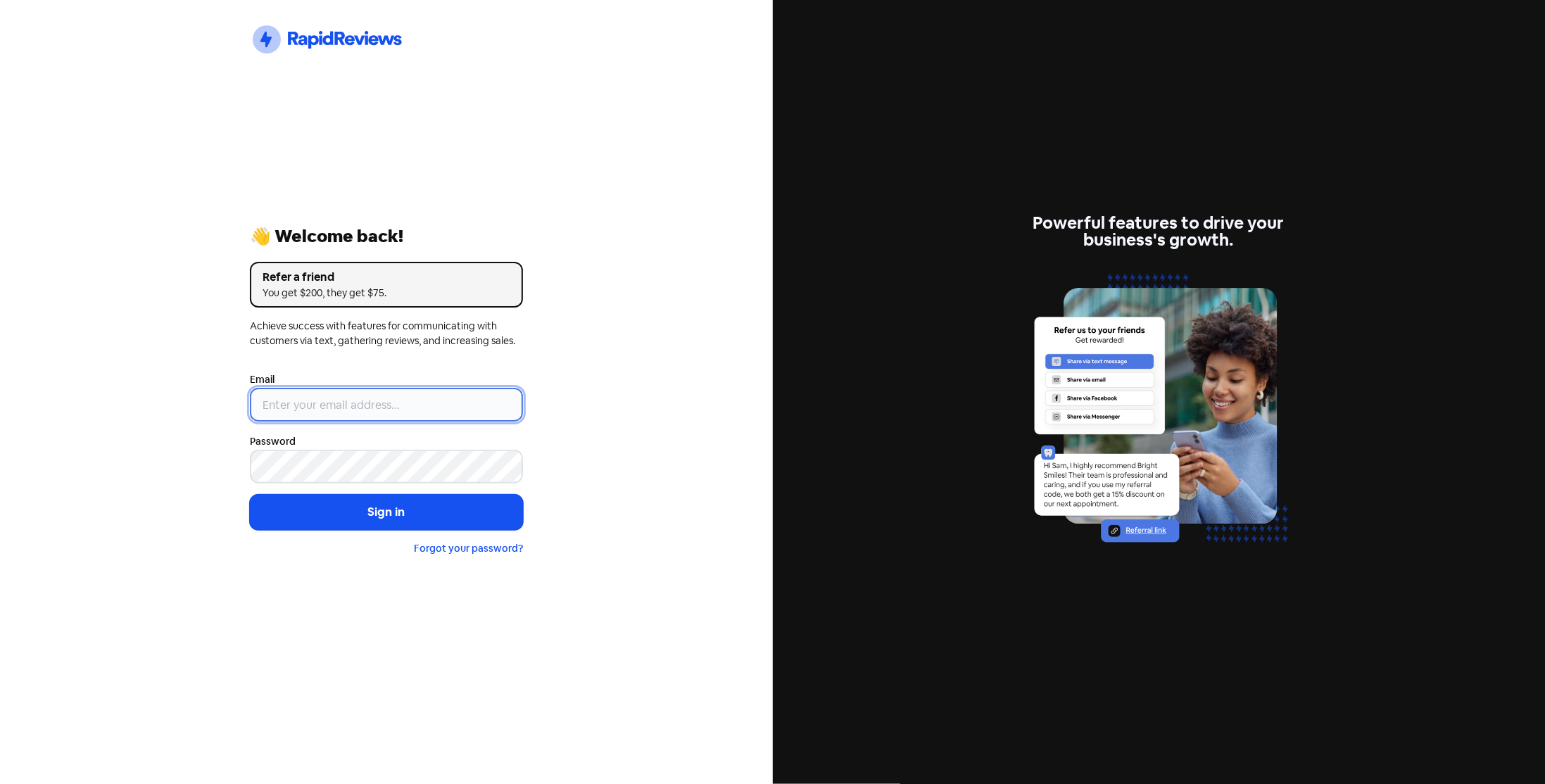
type input "[EMAIL_ADDRESS][DOMAIN_NAME]"
click at [389, 521] on button "Sign in" at bounding box center [386, 511] width 273 height 35
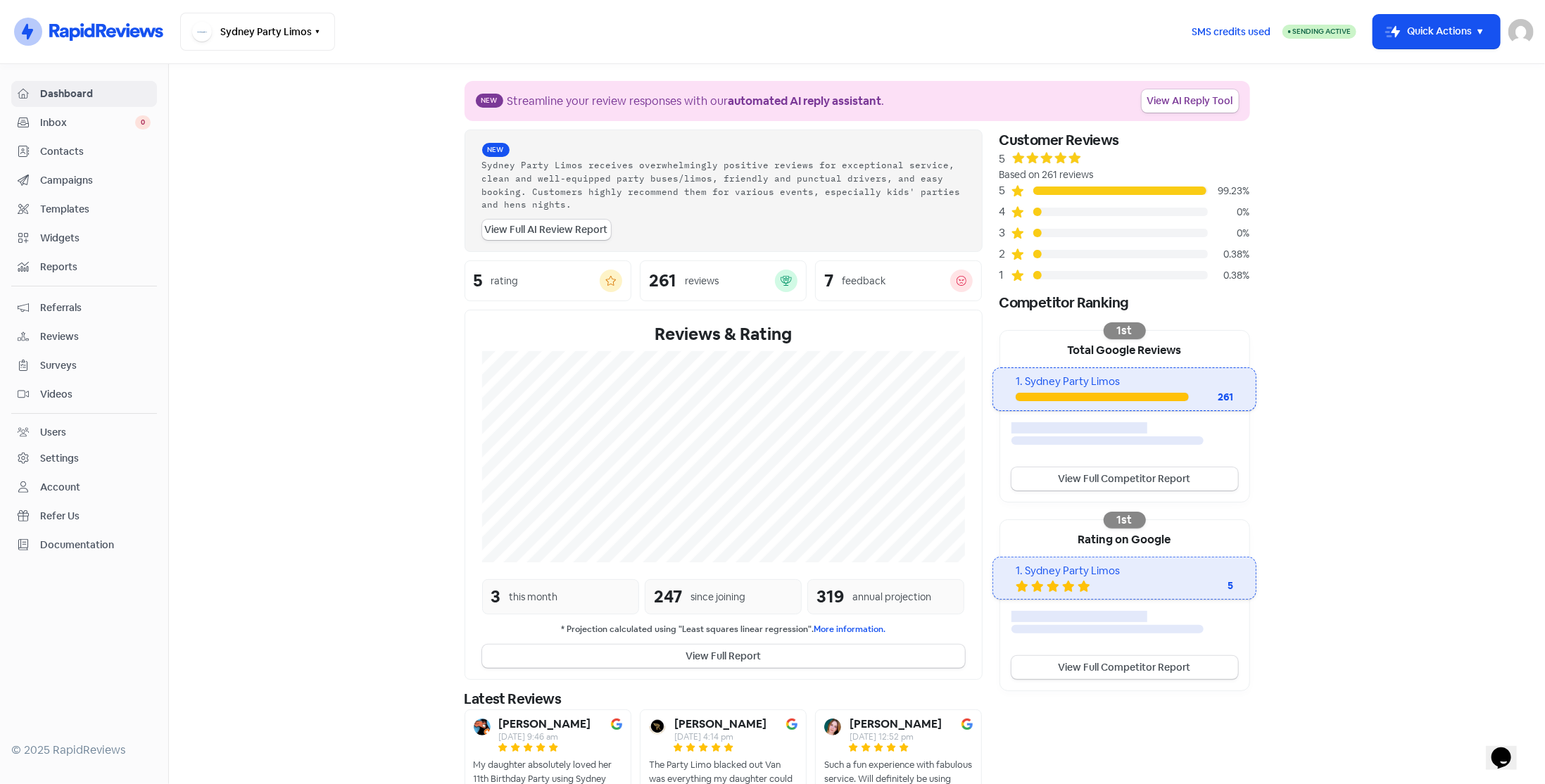
click at [55, 154] on span "Contacts" at bounding box center [96, 151] width 111 height 15
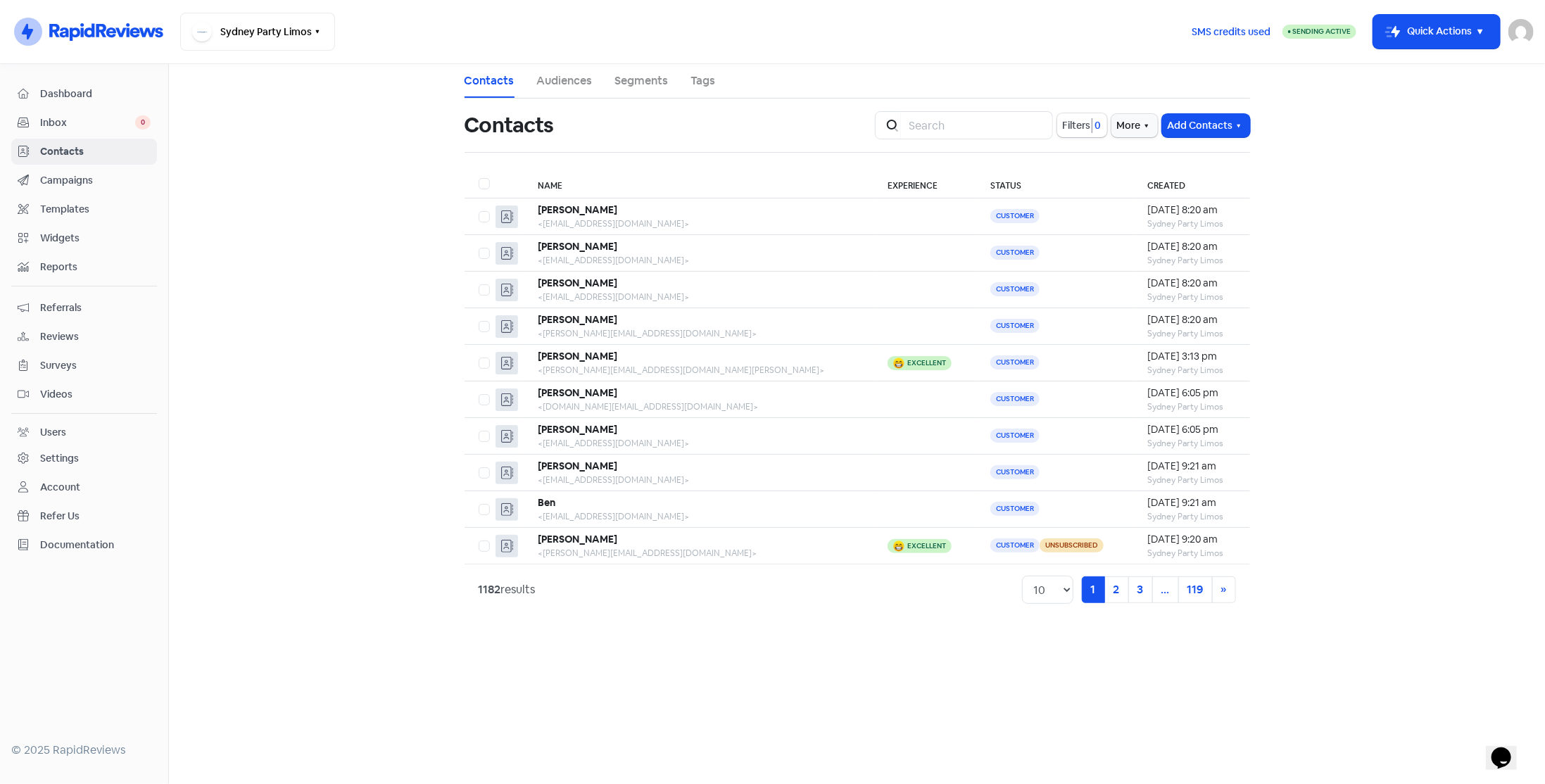
drag, startPoint x: 1201, startPoint y: 118, endPoint x: 1193, endPoint y: 135, distance: 18.8
click at [1203, 118] on button "Add Contacts" at bounding box center [1206, 125] width 88 height 24
drag, startPoint x: 1190, startPoint y: 149, endPoint x: 1161, endPoint y: 165, distance: 33.1
click at [1161, 165] on button "Add a contact" at bounding box center [1190, 156] width 119 height 28
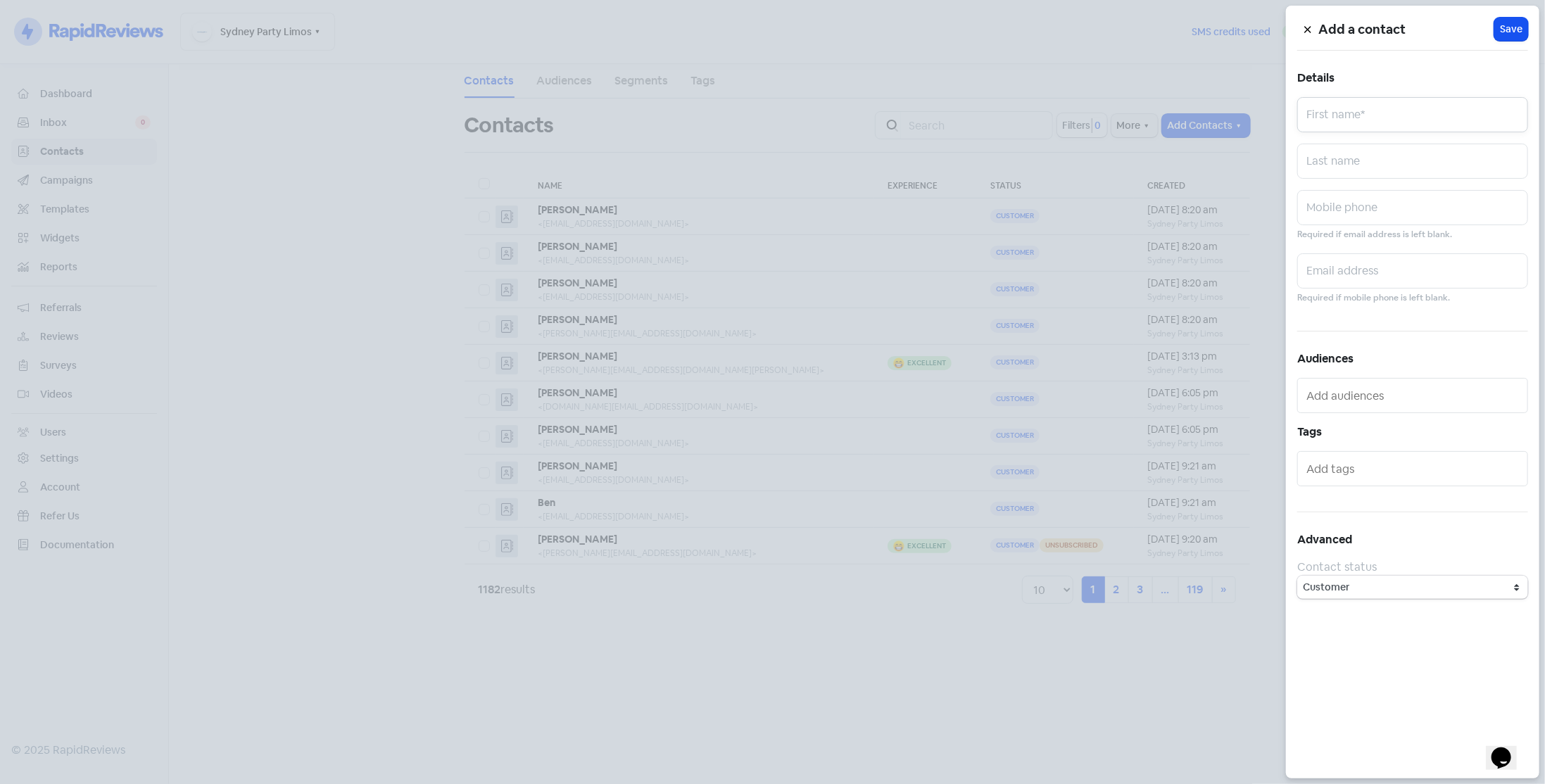
click at [1454, 105] on input "text" at bounding box center [1413, 114] width 231 height 35
type input "[PERSON_NAME]"
click at [1384, 279] on input "text" at bounding box center [1413, 271] width 231 height 35
paste input "[PERSON_NAME][EMAIL_ADDRESS][DOMAIN_NAME]"
type input "[PERSON_NAME][EMAIL_ADDRESS][DOMAIN_NAME]"
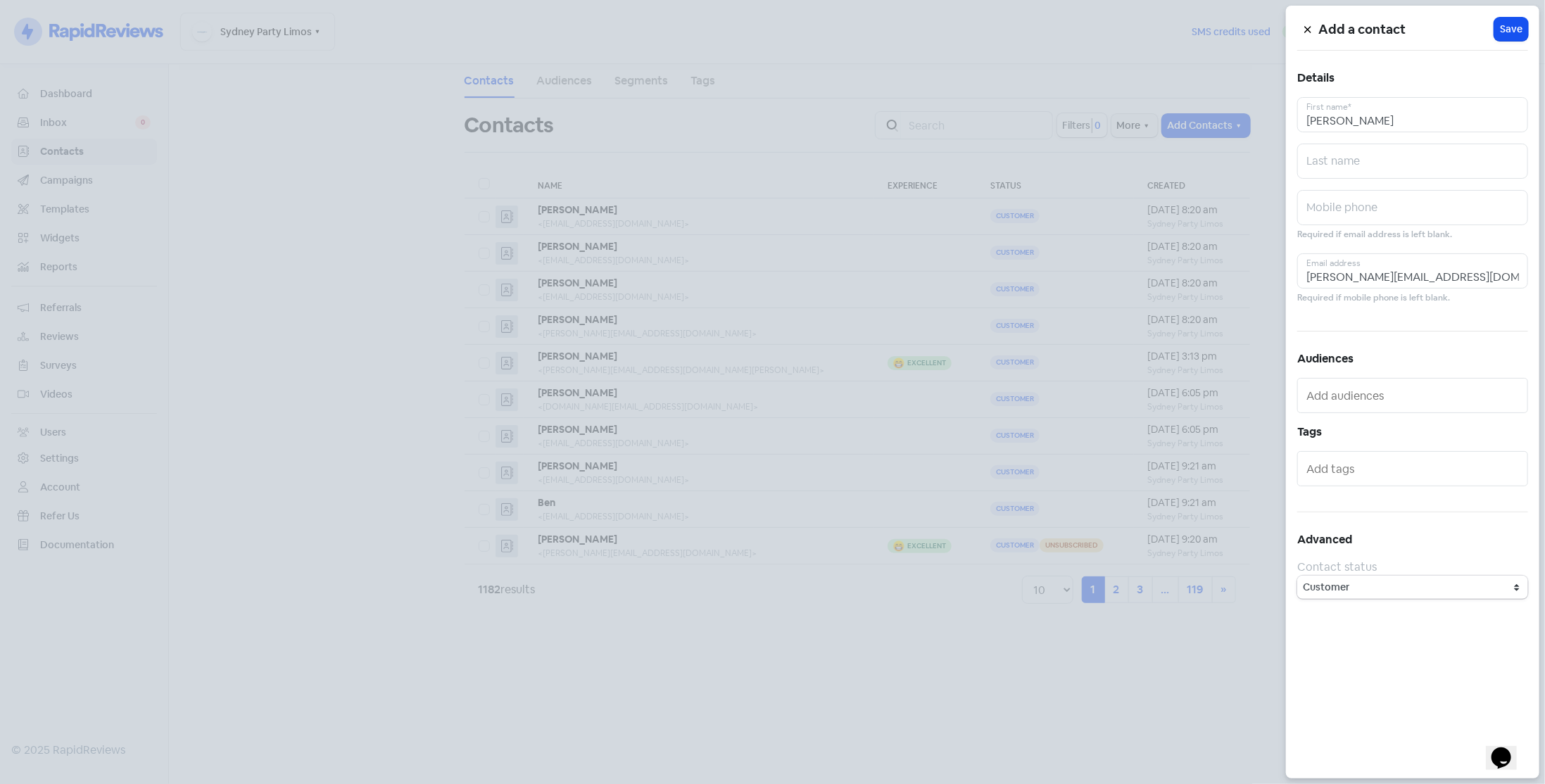
click at [1514, 24] on span "Save" at bounding box center [1511, 29] width 23 height 15
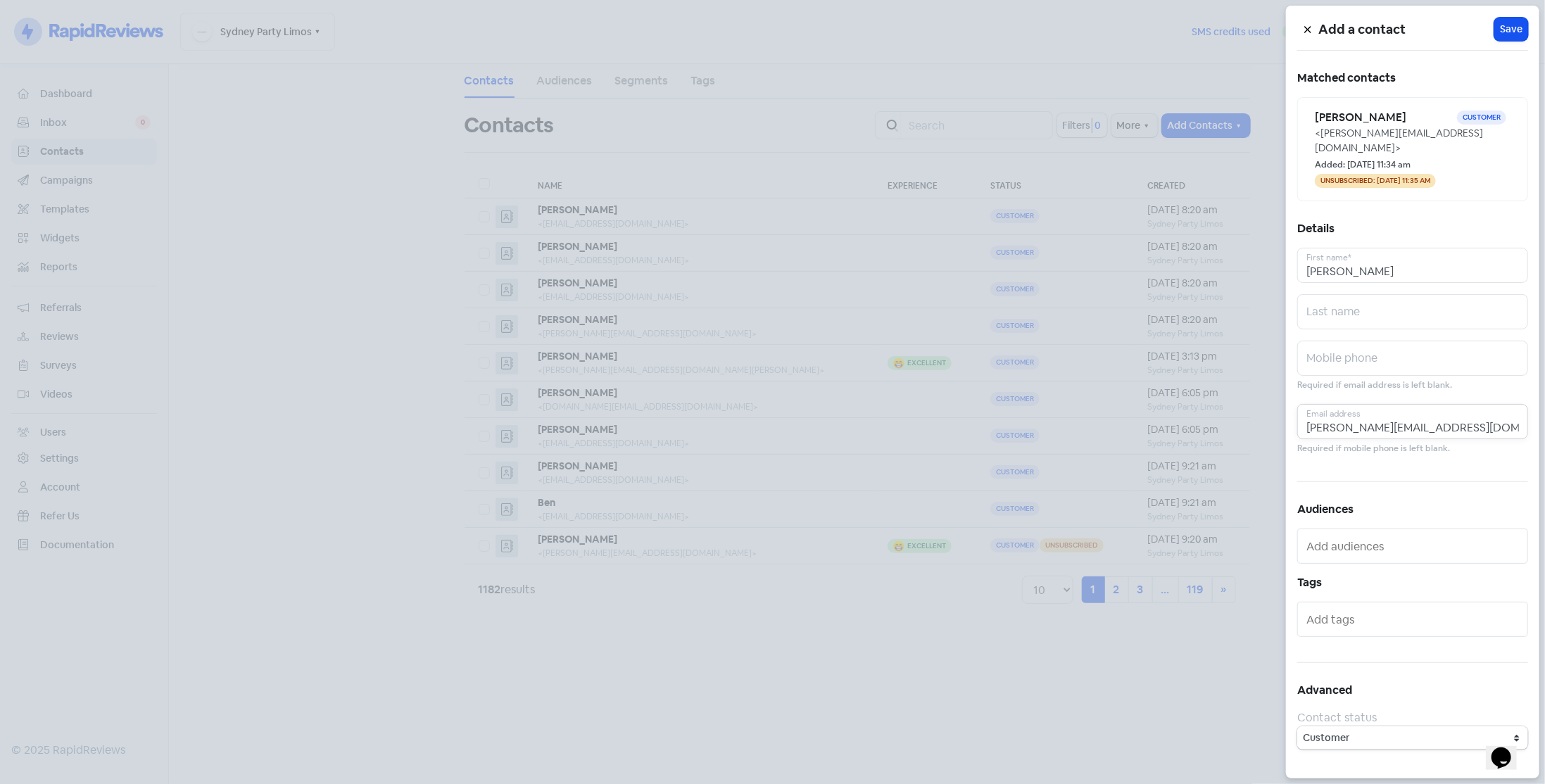
click at [1416, 404] on input "[PERSON_NAME][EMAIL_ADDRESS][DOMAIN_NAME]" at bounding box center [1413, 421] width 231 height 35
click at [1517, 31] on span "Save" at bounding box center [1511, 29] width 23 height 15
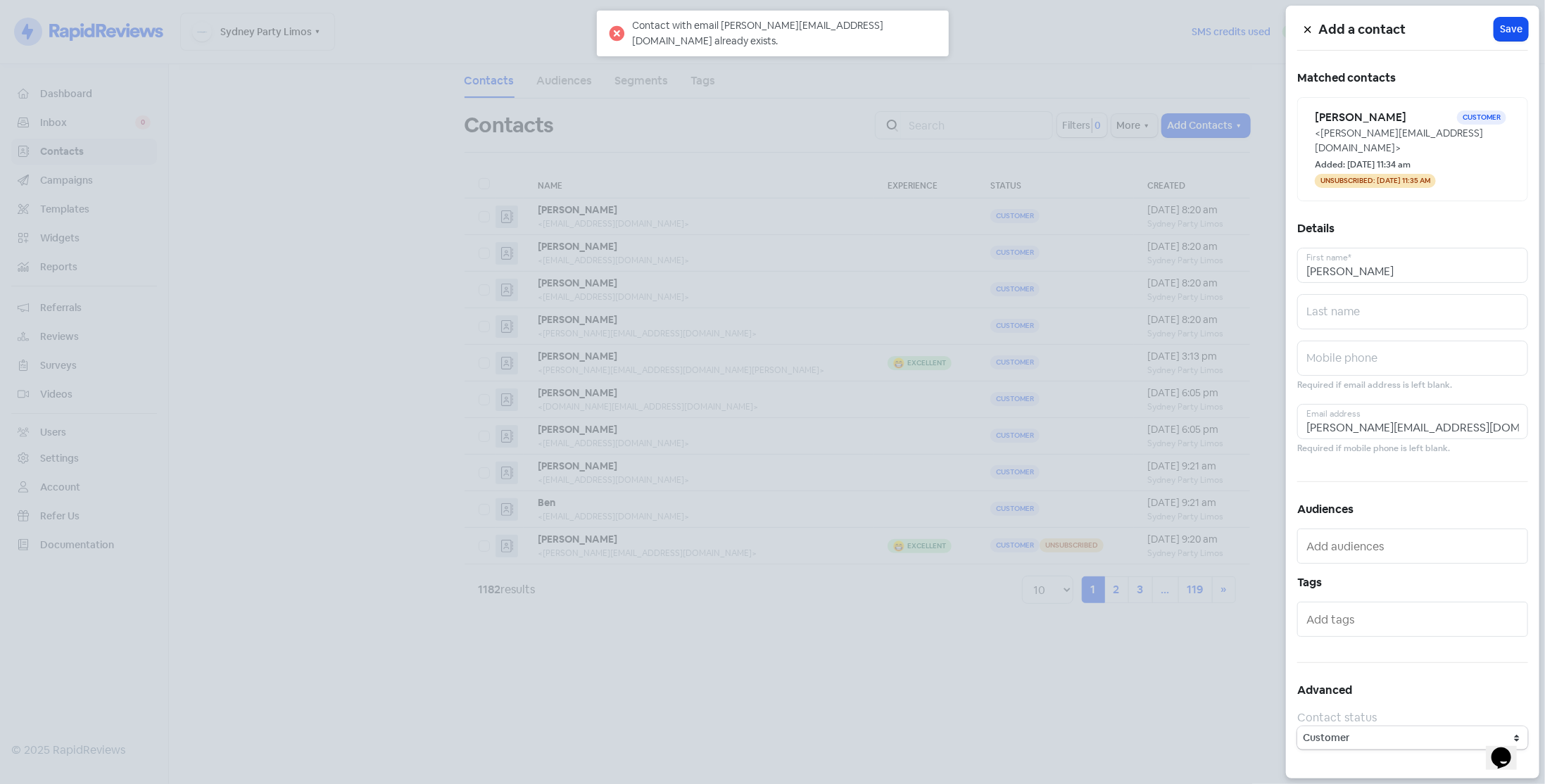
click at [1307, 29] on icon at bounding box center [1307, 29] width 7 height 7
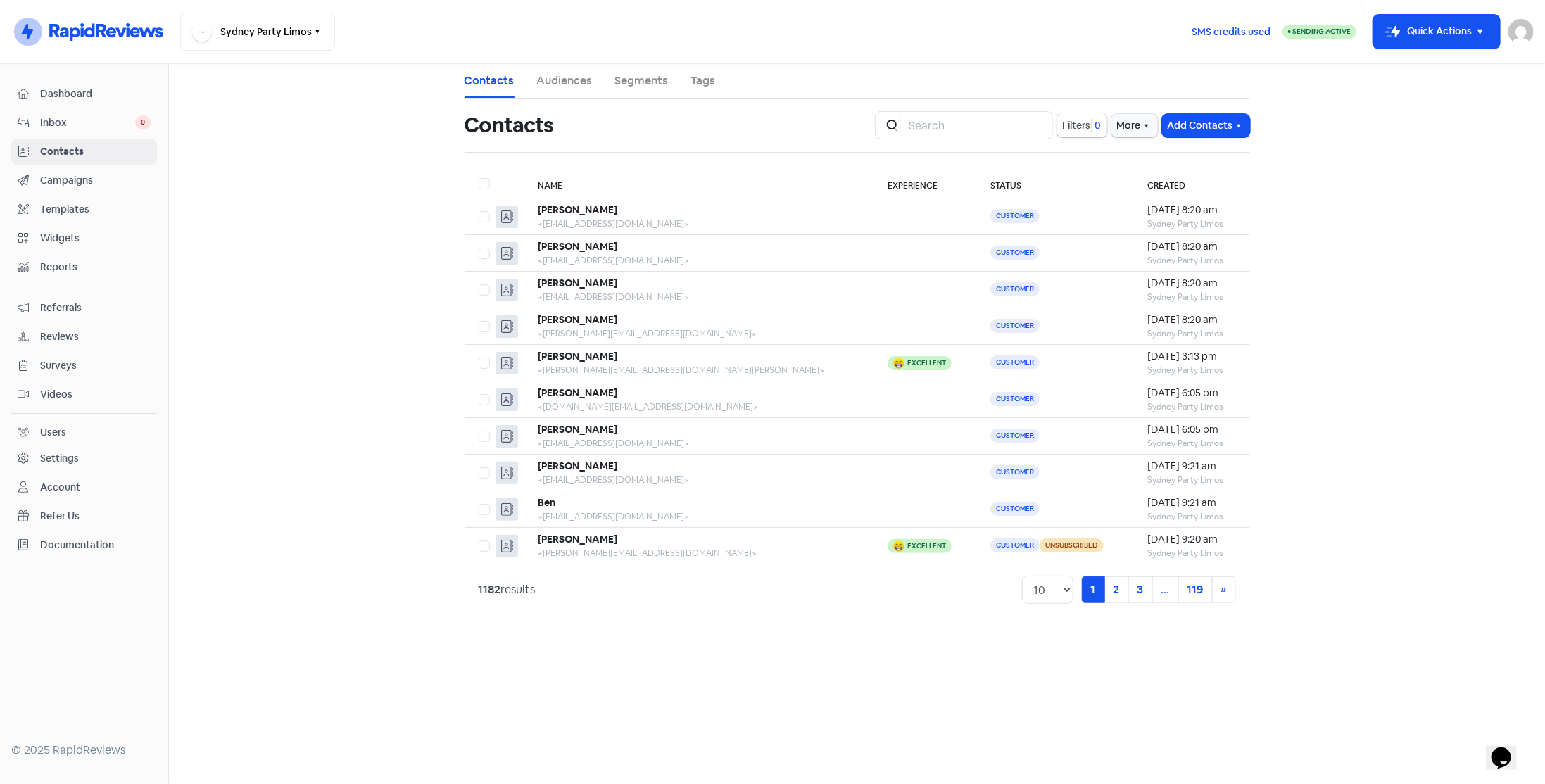
click at [1225, 122] on button "Add Contacts" at bounding box center [1206, 125] width 88 height 24
click at [1209, 158] on button "Add a contact" at bounding box center [1190, 156] width 119 height 28
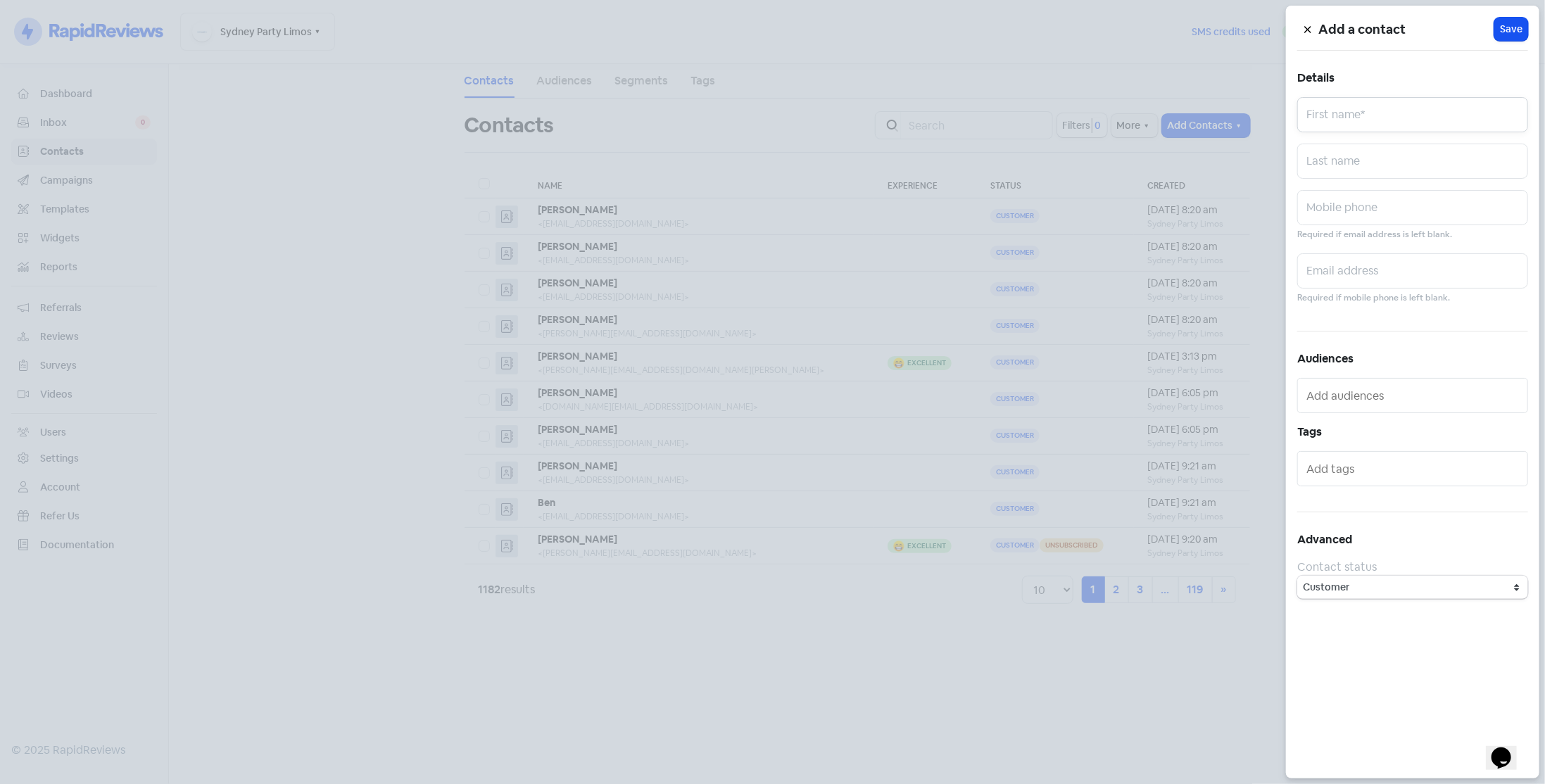
click at [1335, 125] on input "text" at bounding box center [1413, 114] width 231 height 35
type input "Abbey"
click at [1377, 275] on input "text" at bounding box center [1413, 271] width 231 height 35
paste input "[EMAIL_ADDRESS][DOMAIN_NAME]"
type input "[EMAIL_ADDRESS][DOMAIN_NAME]"
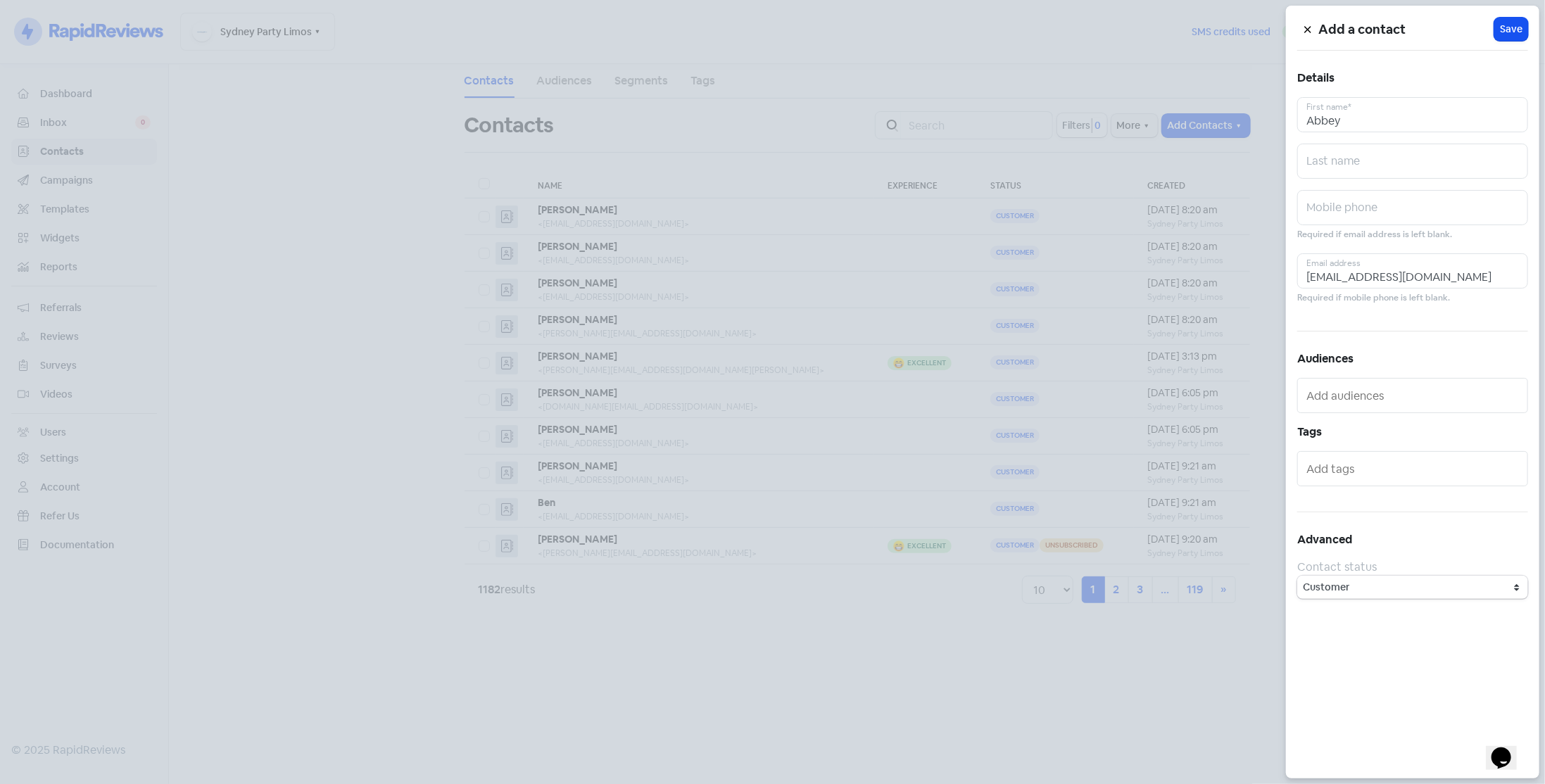
click at [1519, 26] on span "Save" at bounding box center [1511, 29] width 23 height 15
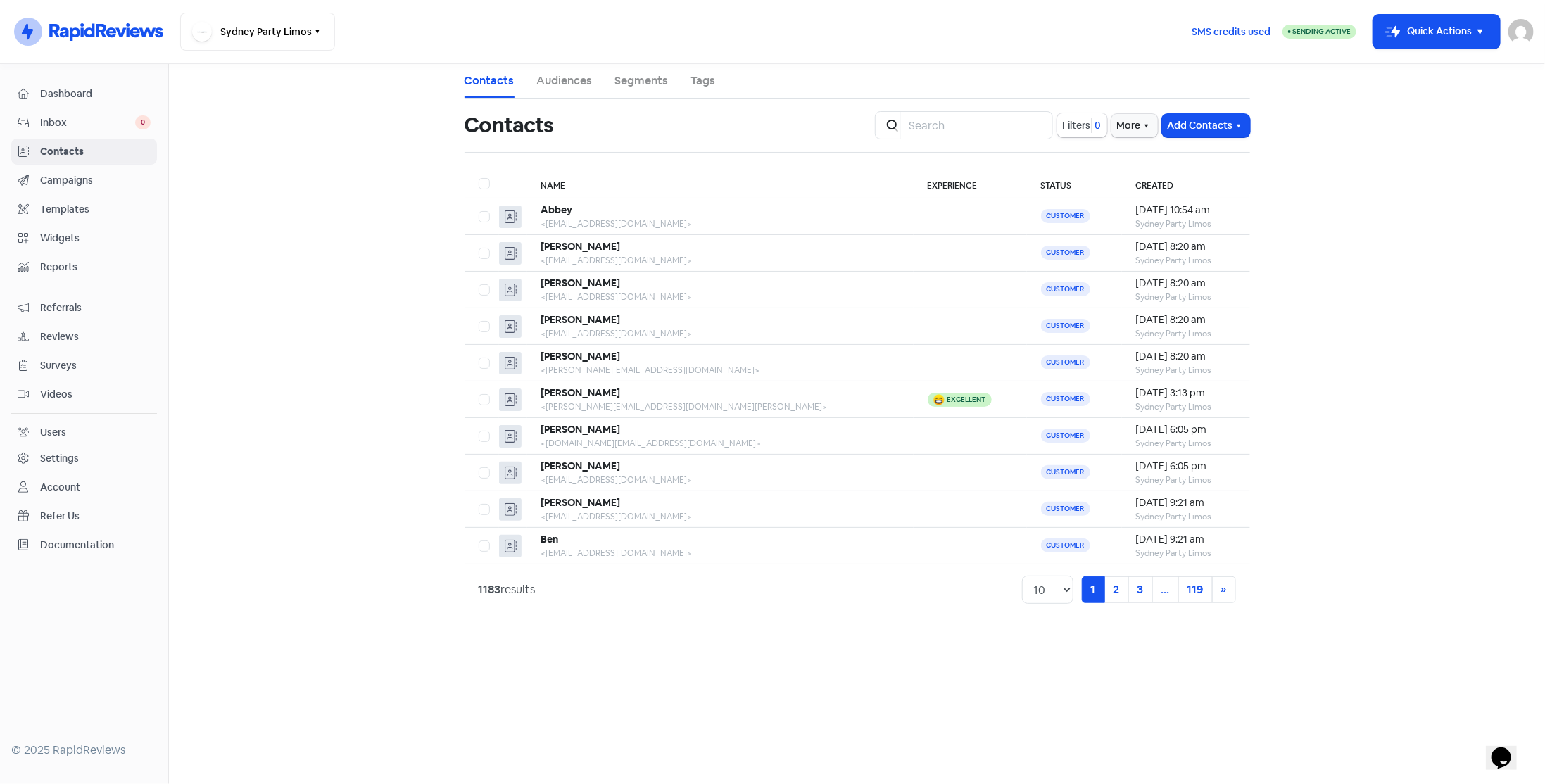
click at [1204, 123] on button "Add Contacts" at bounding box center [1206, 125] width 88 height 24
click at [1187, 161] on button "Add a contact" at bounding box center [1190, 156] width 119 height 28
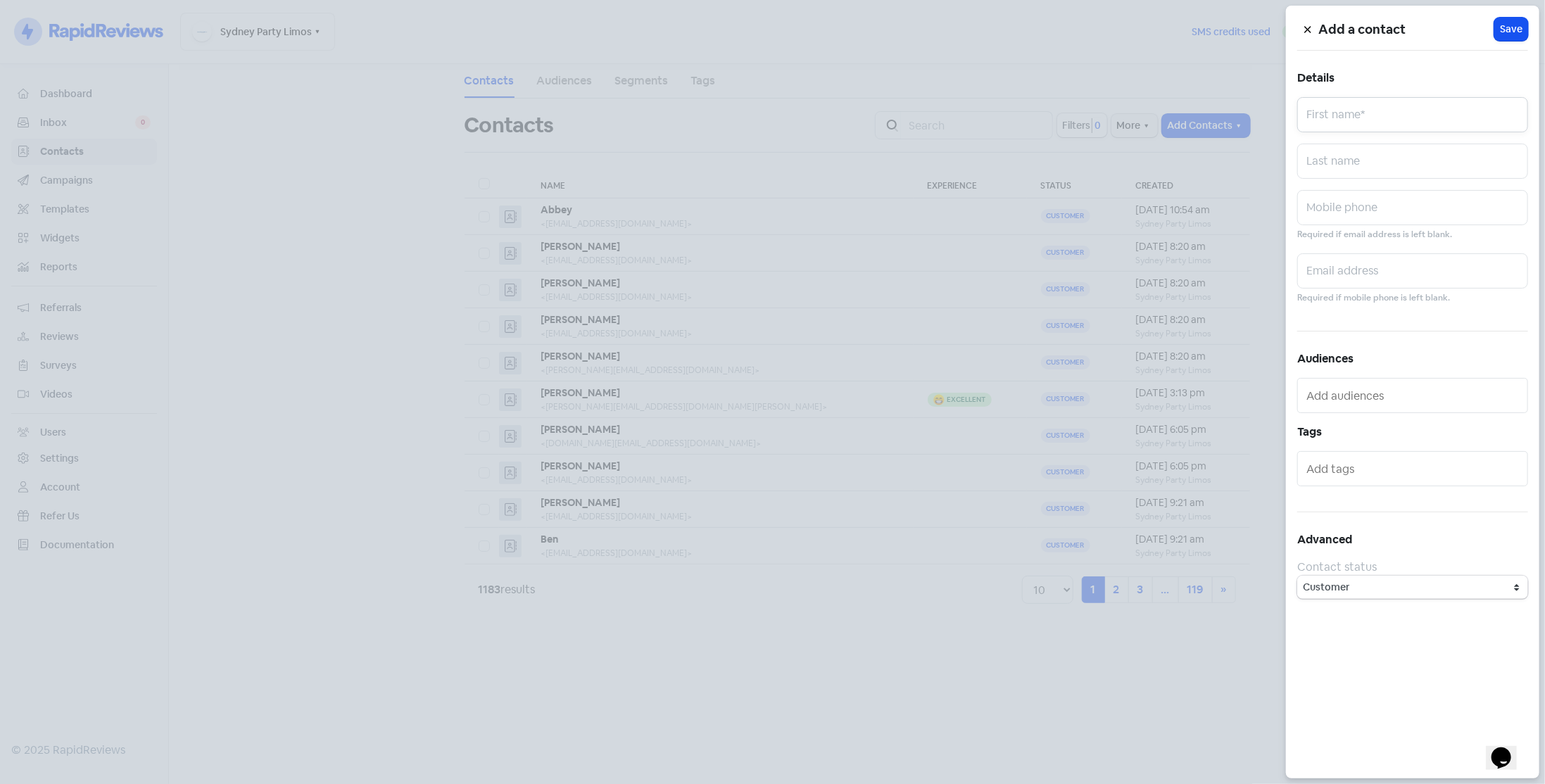
click at [1343, 119] on input "text" at bounding box center [1413, 114] width 231 height 35
type input "Jesss"
click at [1335, 278] on input "text" at bounding box center [1413, 271] width 231 height 35
paste input "[EMAIL_ADDRESS][DOMAIN_NAME]"
type input "[EMAIL_ADDRESS][DOMAIN_NAME]"
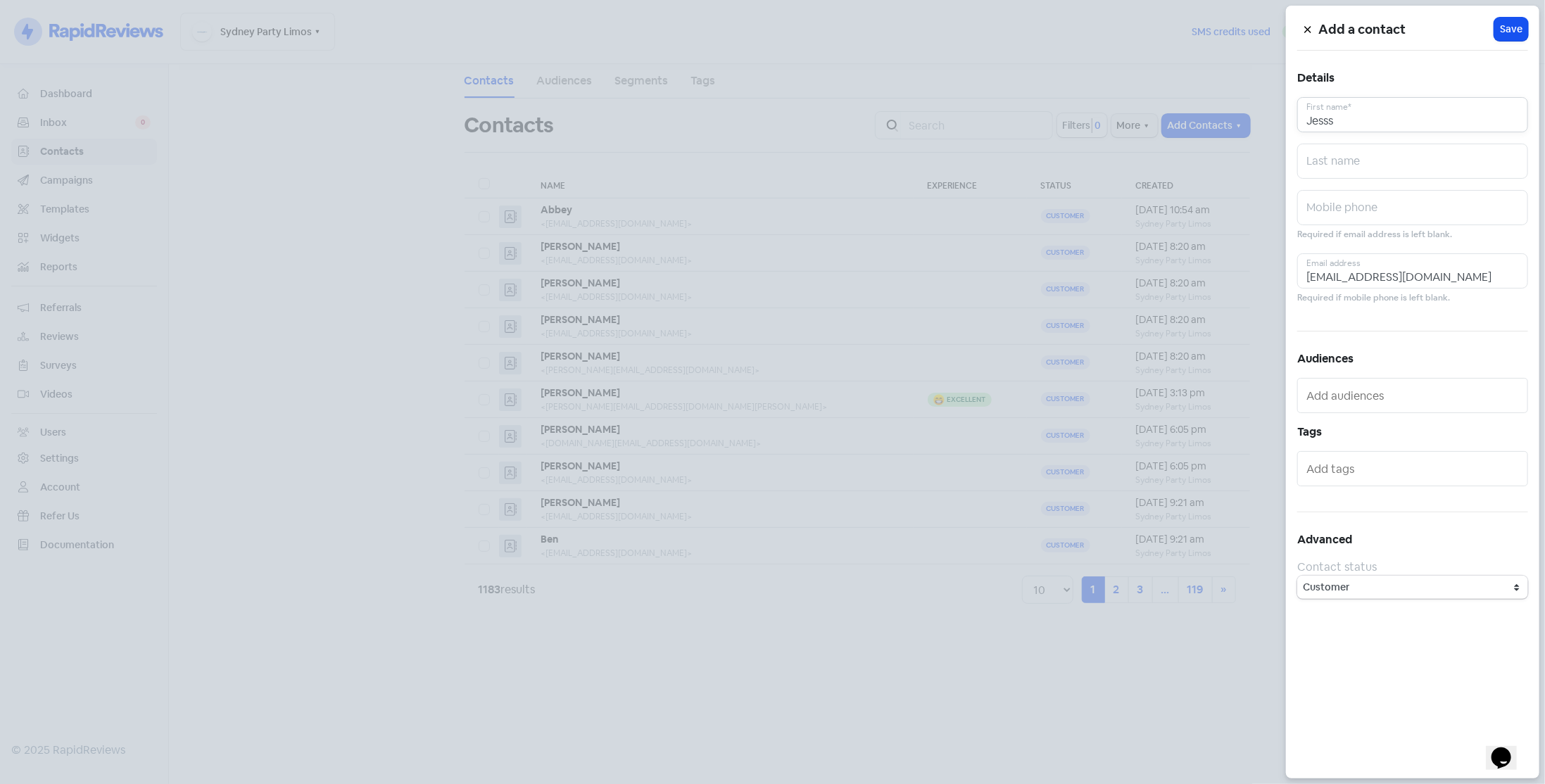
click at [1376, 118] on input "Jesss" at bounding box center [1413, 114] width 231 height 35
type input "[PERSON_NAME]"
click at [1514, 33] on span "Save" at bounding box center [1511, 29] width 23 height 15
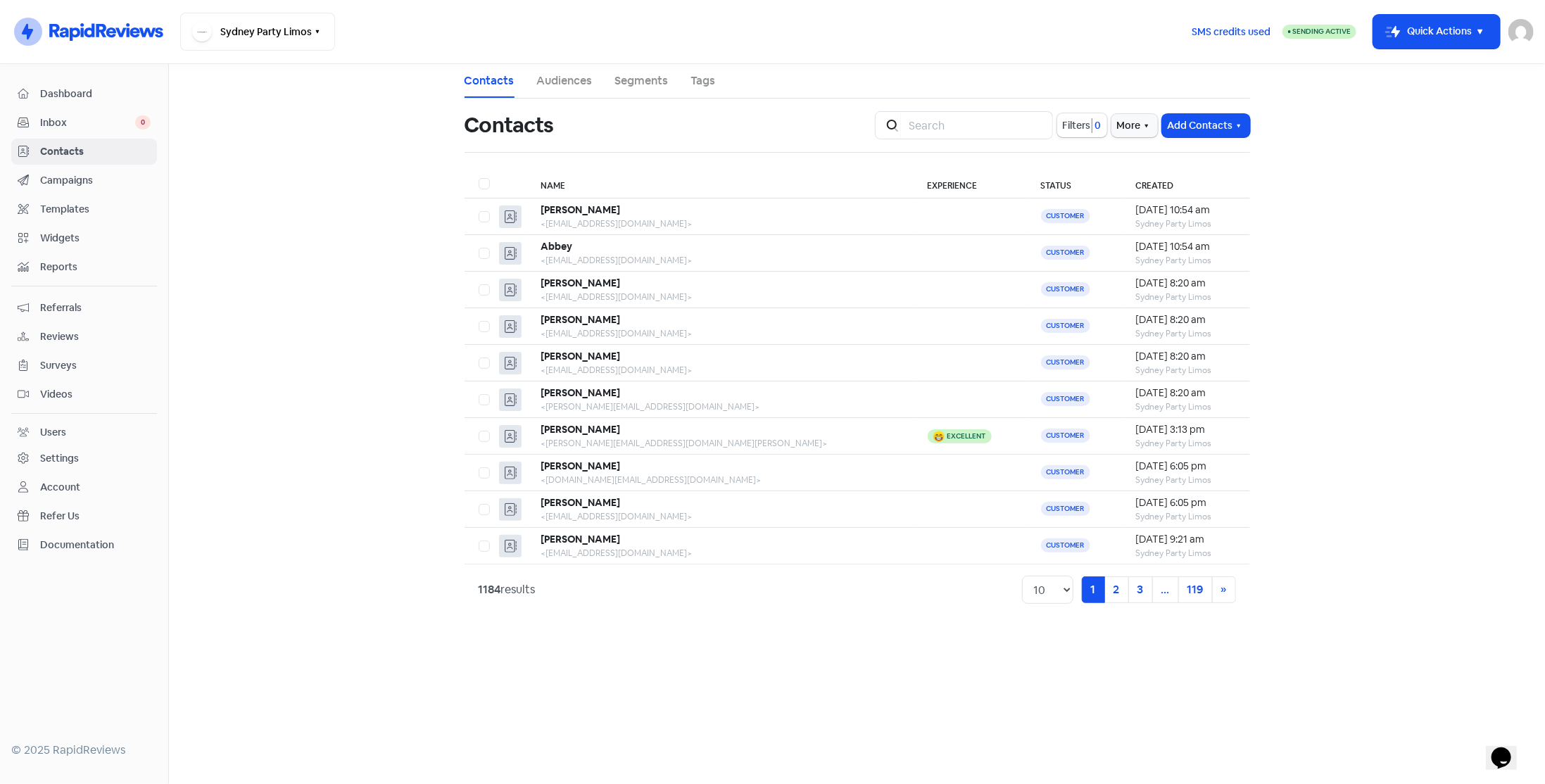
click at [1161, 112] on div "Icon For Search Filters 0 More Add Contacts" at bounding box center [1063, 125] width 375 height 28
click at [1181, 131] on button "Add Contacts" at bounding box center [1206, 125] width 88 height 24
click at [1187, 155] on button "Add a contact" at bounding box center [1190, 156] width 119 height 28
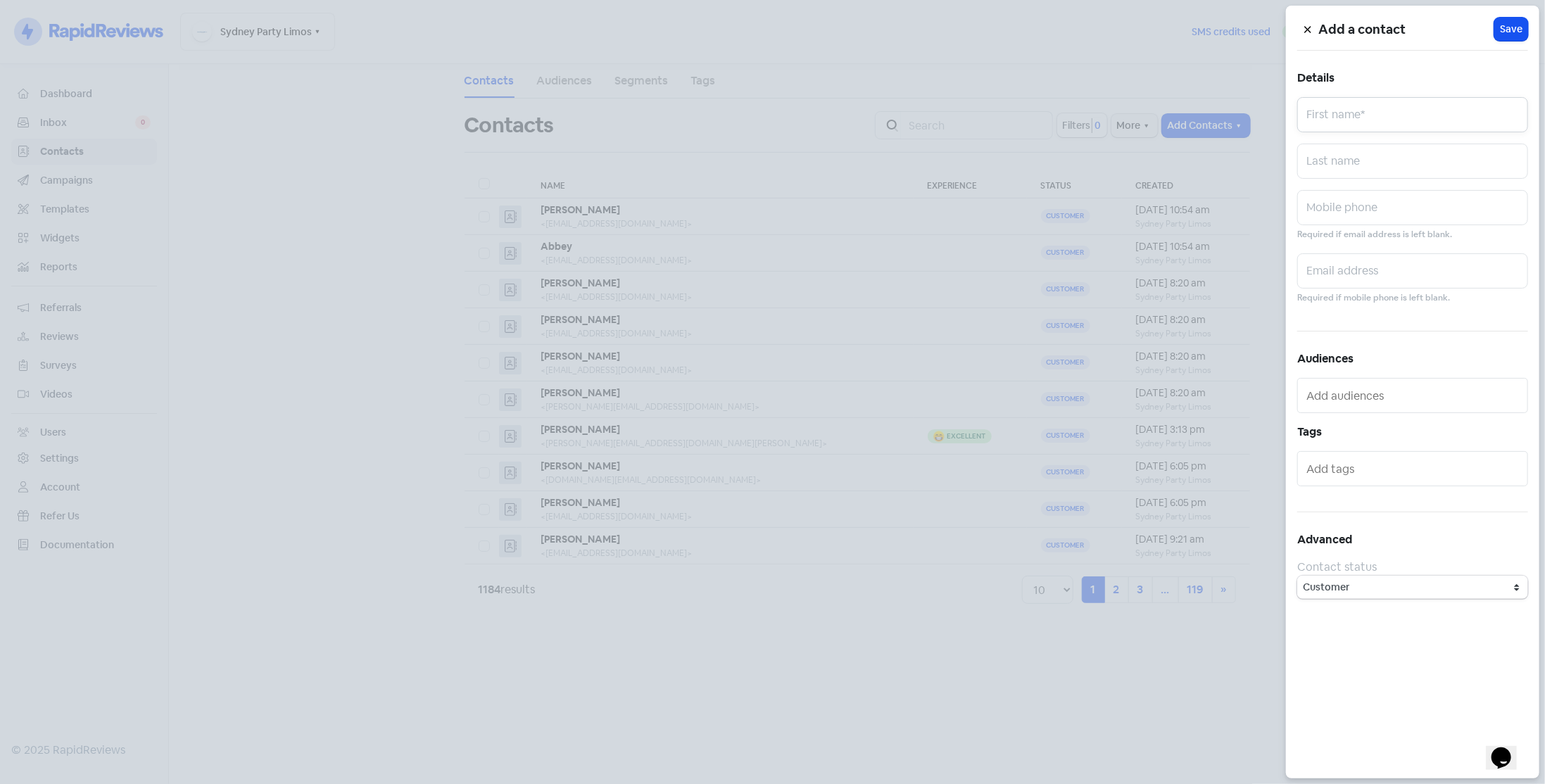
click at [1344, 100] on input "text" at bounding box center [1413, 114] width 231 height 35
type input "Raewyn"
click at [1377, 259] on input "text" at bounding box center [1413, 271] width 231 height 35
paste input "[EMAIL_ADDRESS][DOMAIN_NAME]"
type input "[EMAIL_ADDRESS][DOMAIN_NAME]"
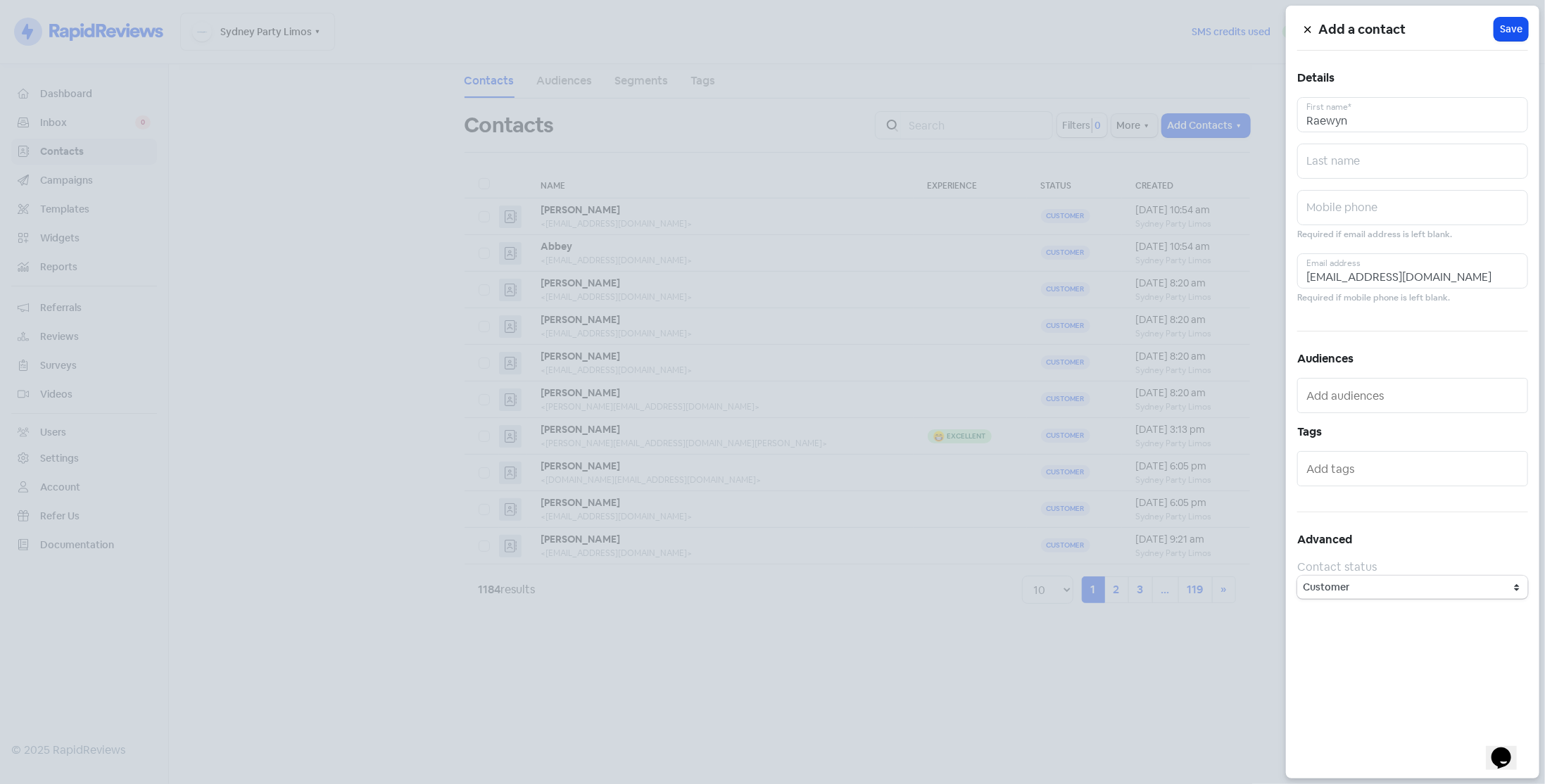
click at [1512, 28] on span "Save" at bounding box center [1511, 29] width 23 height 15
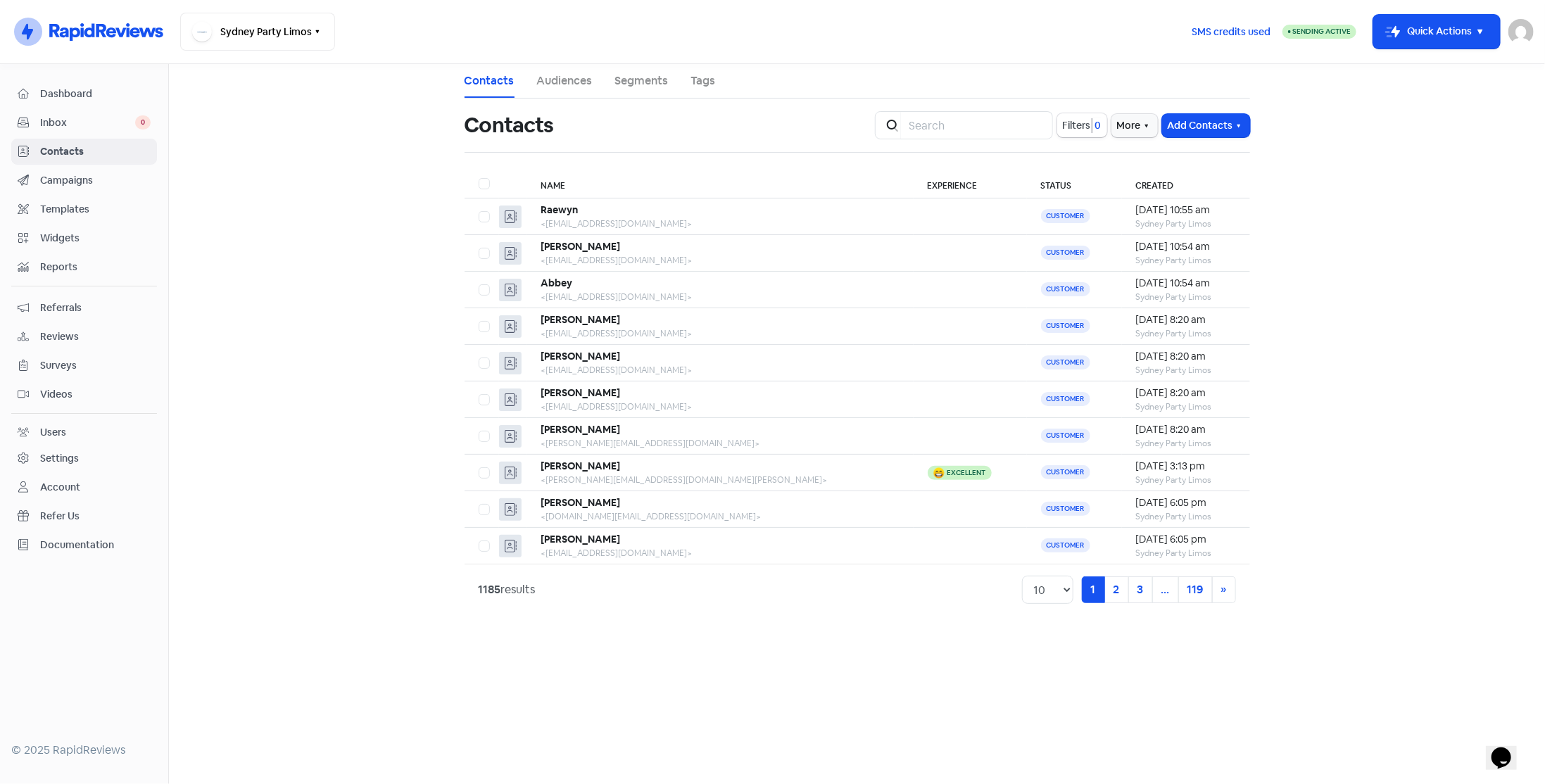
click at [1214, 118] on button "Add Contacts" at bounding box center [1206, 125] width 88 height 24
click at [1211, 130] on button "Add Contacts" at bounding box center [1206, 125] width 88 height 24
click at [1214, 125] on button "Add Contacts" at bounding box center [1206, 125] width 88 height 24
click at [1204, 161] on button "Add a contact" at bounding box center [1190, 156] width 119 height 28
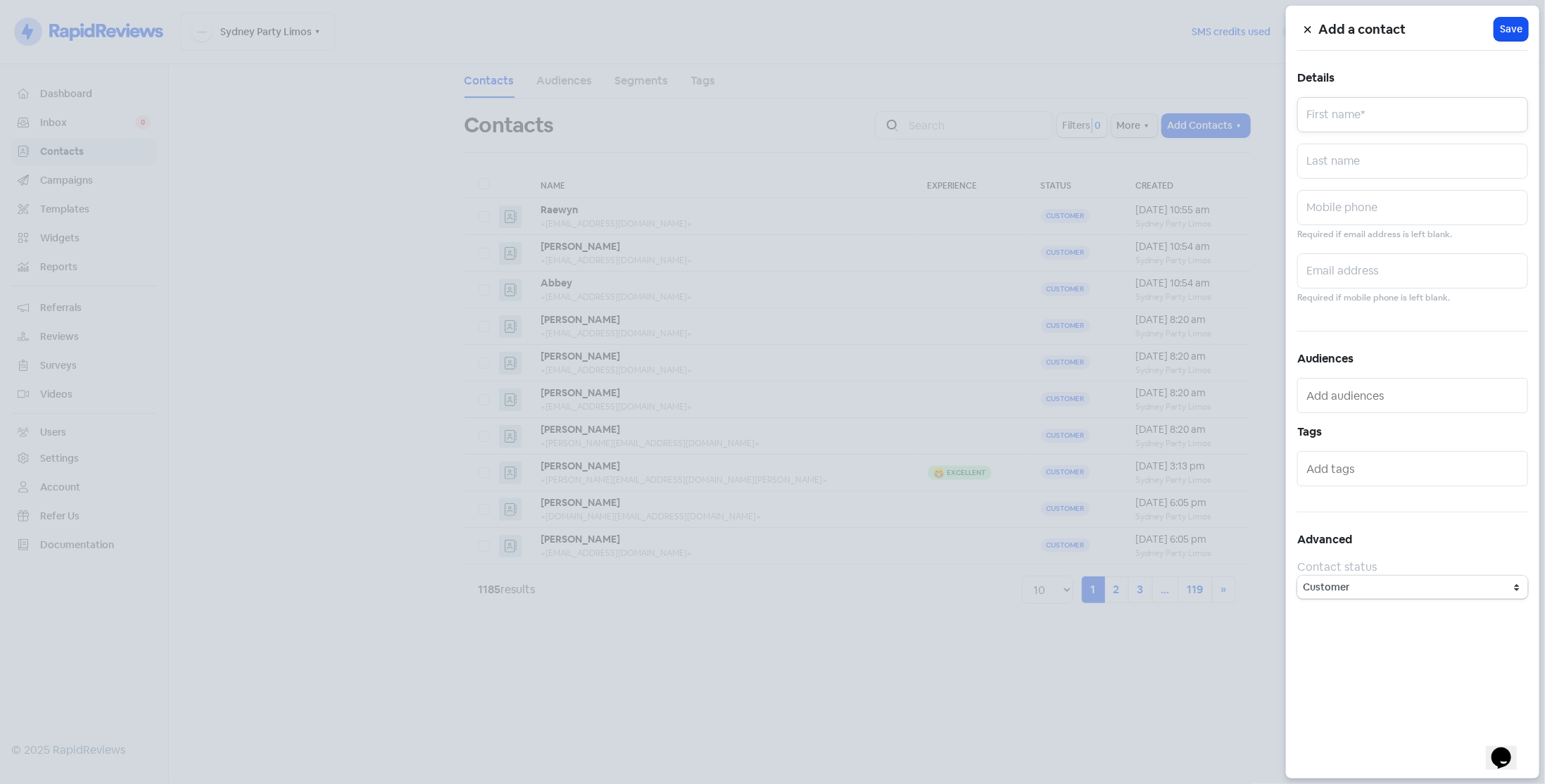
click at [1342, 114] on input "text" at bounding box center [1413, 114] width 231 height 35
type input "[PERSON_NAME]"
click at [1385, 275] on input "text" at bounding box center [1413, 271] width 231 height 35
paste input "[EMAIL_ADDRESS][DOMAIN_NAME]"
type input "[EMAIL_ADDRESS][DOMAIN_NAME]"
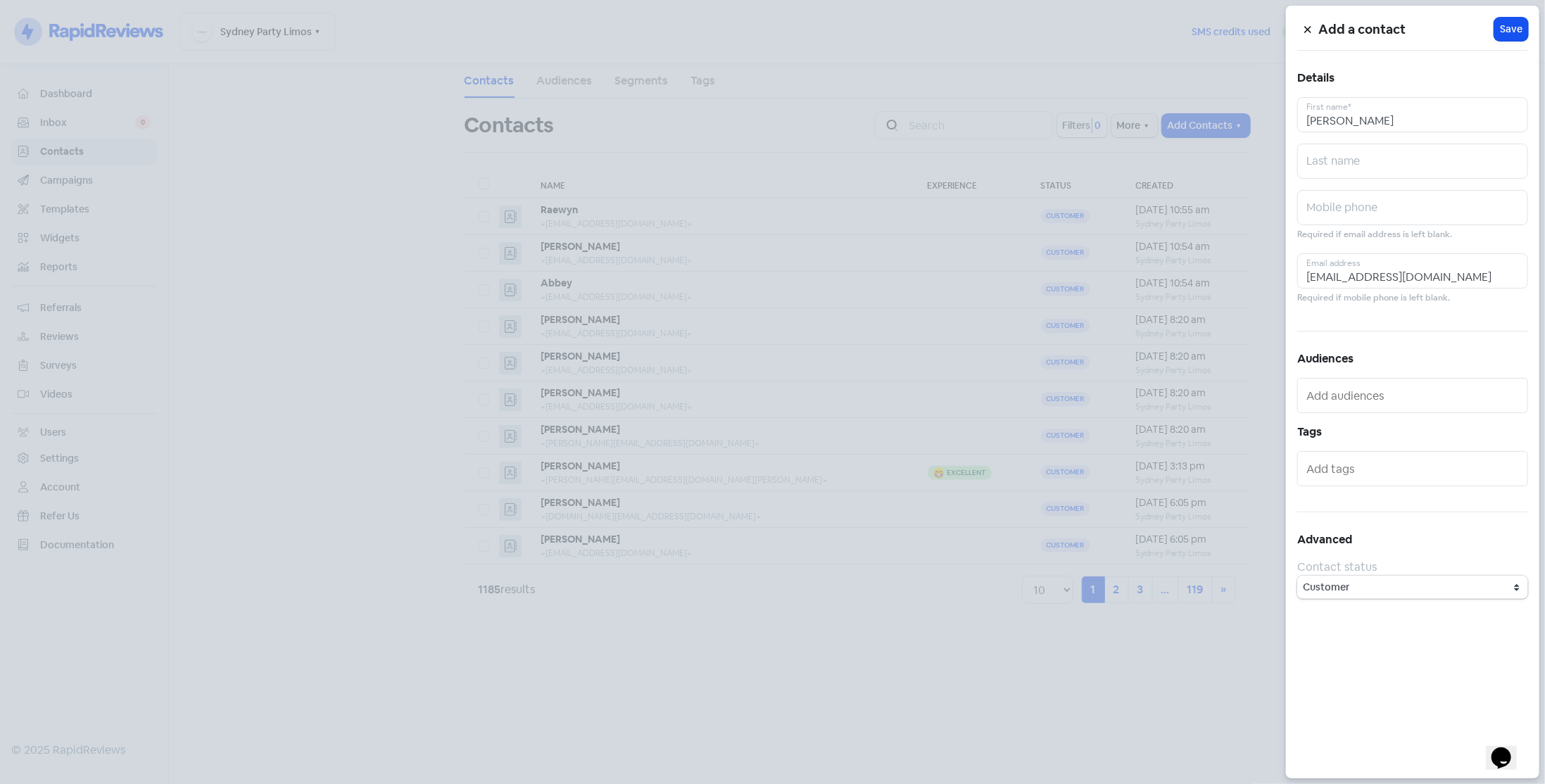
click at [1517, 35] on span "Save" at bounding box center [1511, 29] width 23 height 15
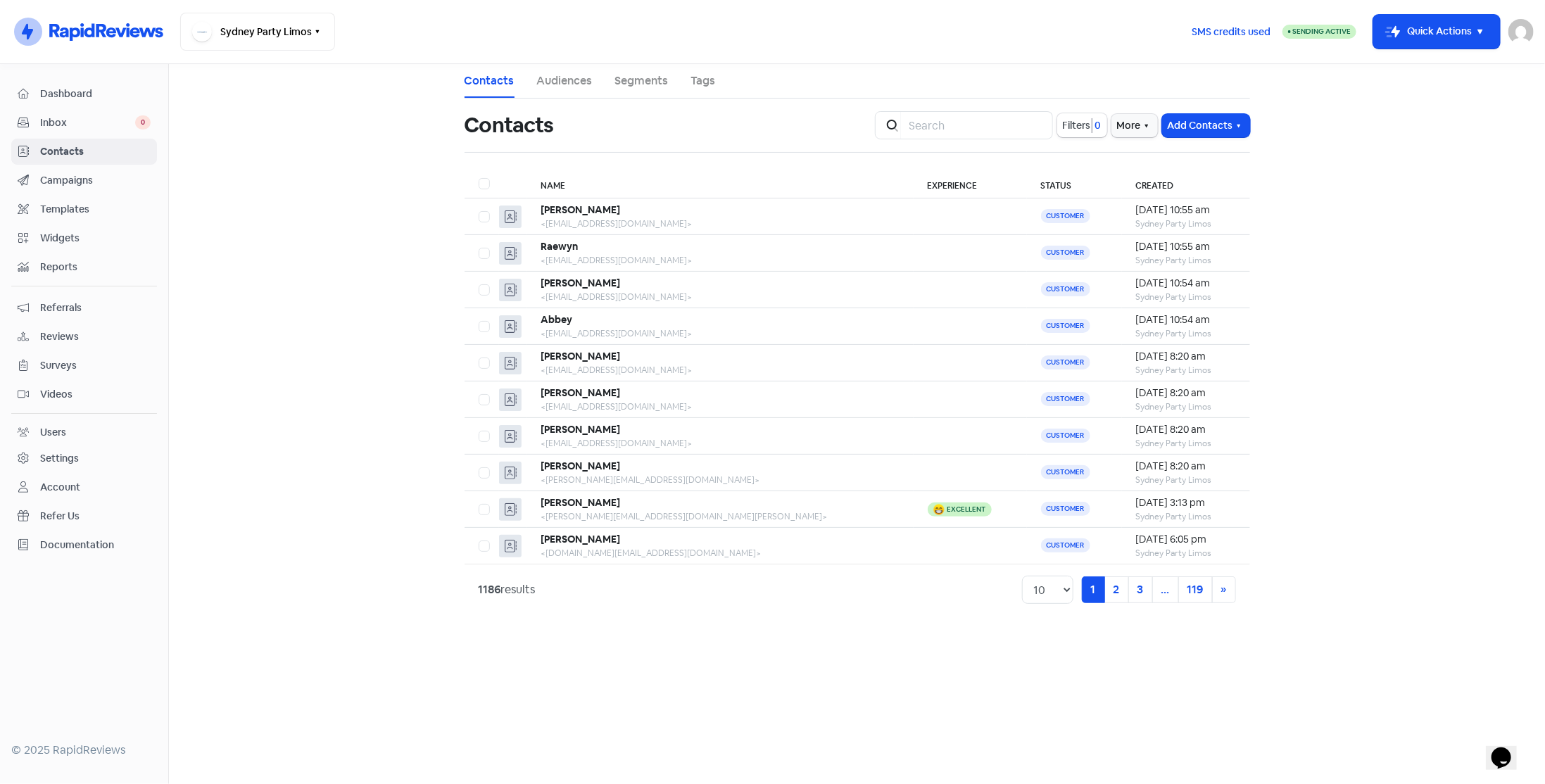
click at [1188, 132] on button "Add Contacts" at bounding box center [1206, 125] width 88 height 24
click at [1197, 163] on button "Add a contact" at bounding box center [1190, 156] width 119 height 28
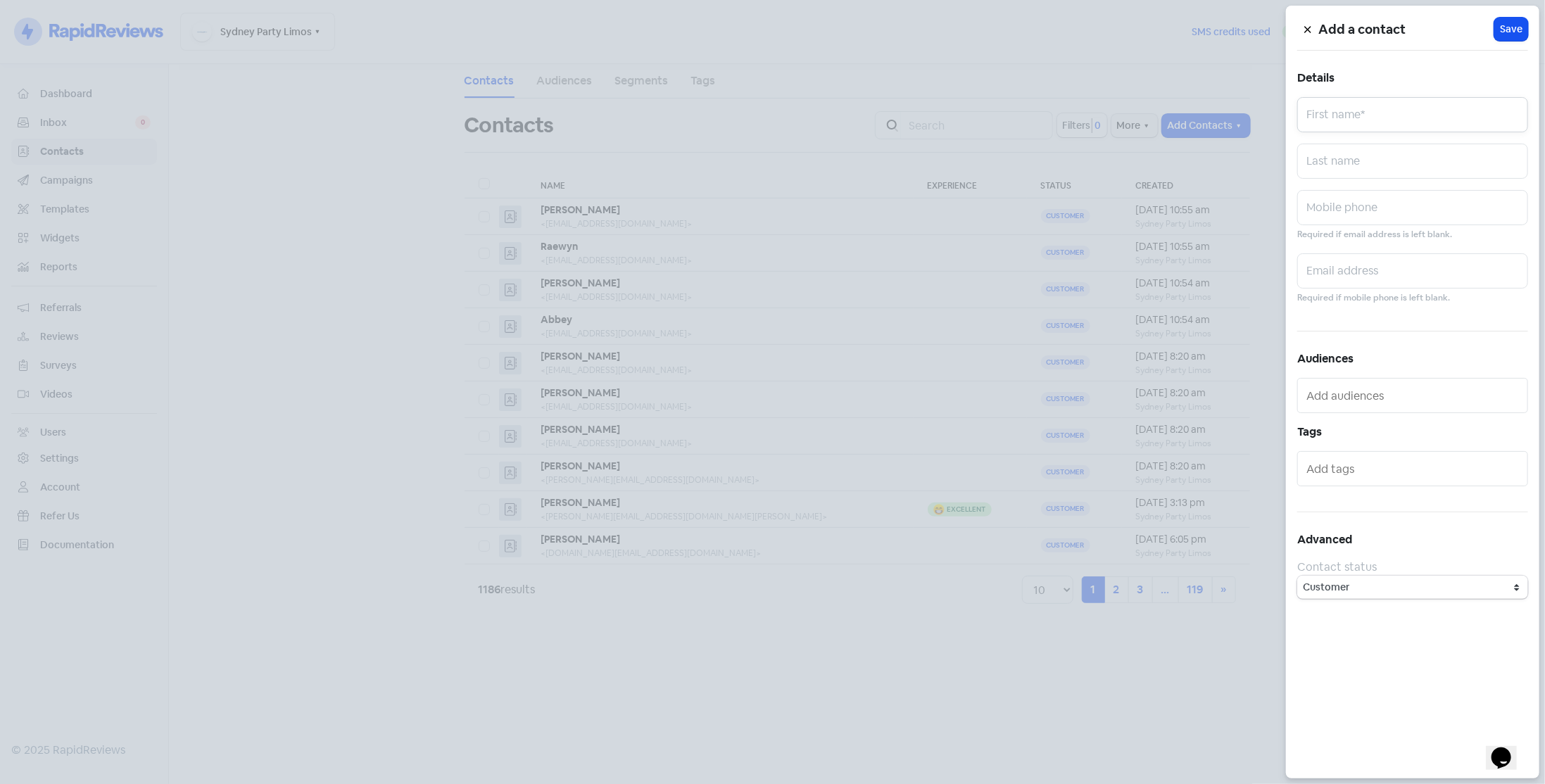
click at [1325, 112] on input "text" at bounding box center [1413, 114] width 231 height 35
type input "Cara"
click at [1433, 262] on input "text" at bounding box center [1413, 271] width 231 height 35
paste input "[EMAIL_ADDRESS][PERSON_NAME][DOMAIN_NAME]"
type input "[EMAIL_ADDRESS][PERSON_NAME][DOMAIN_NAME]"
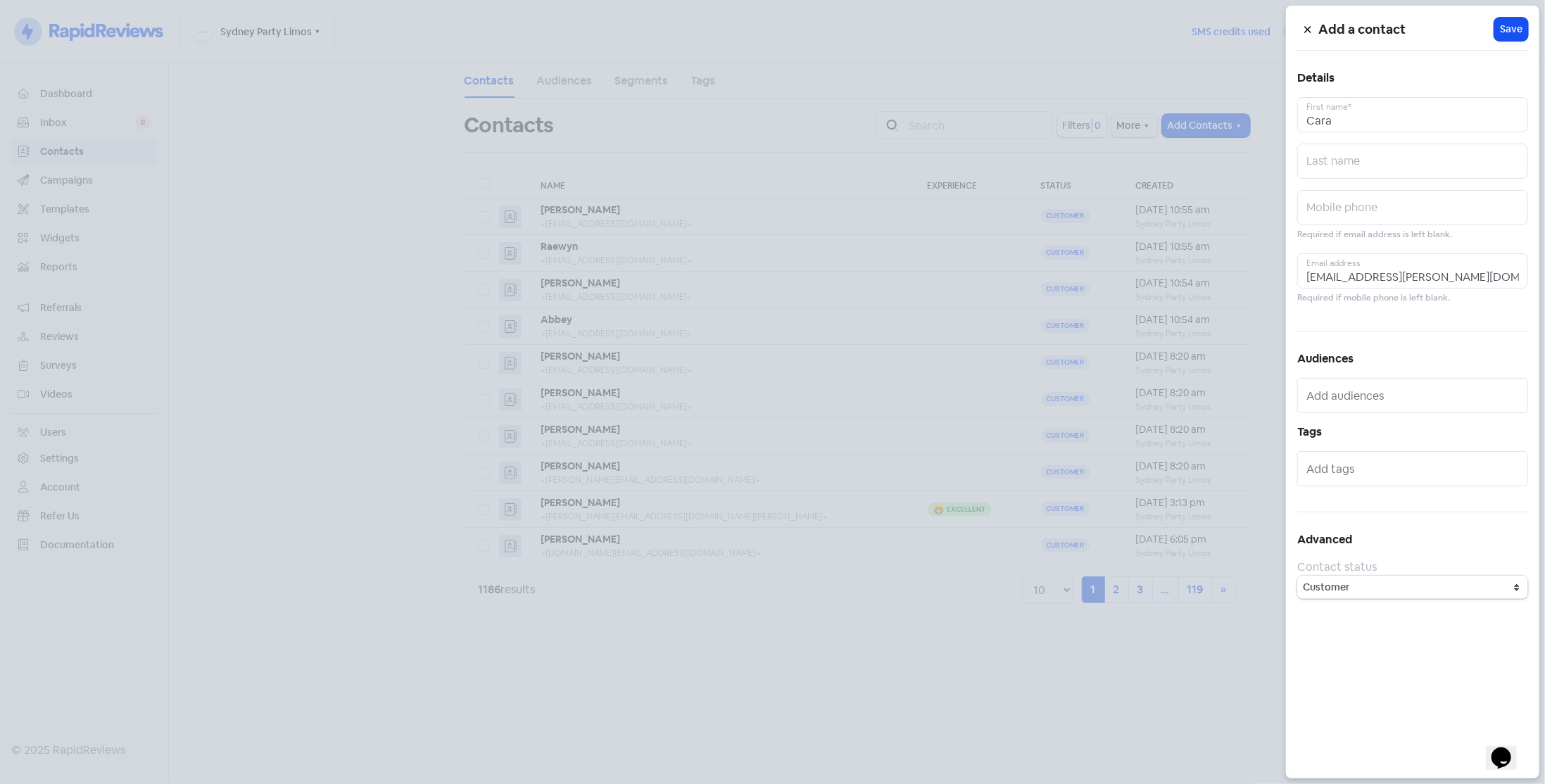
click at [1515, 30] on span "Save" at bounding box center [1511, 29] width 23 height 15
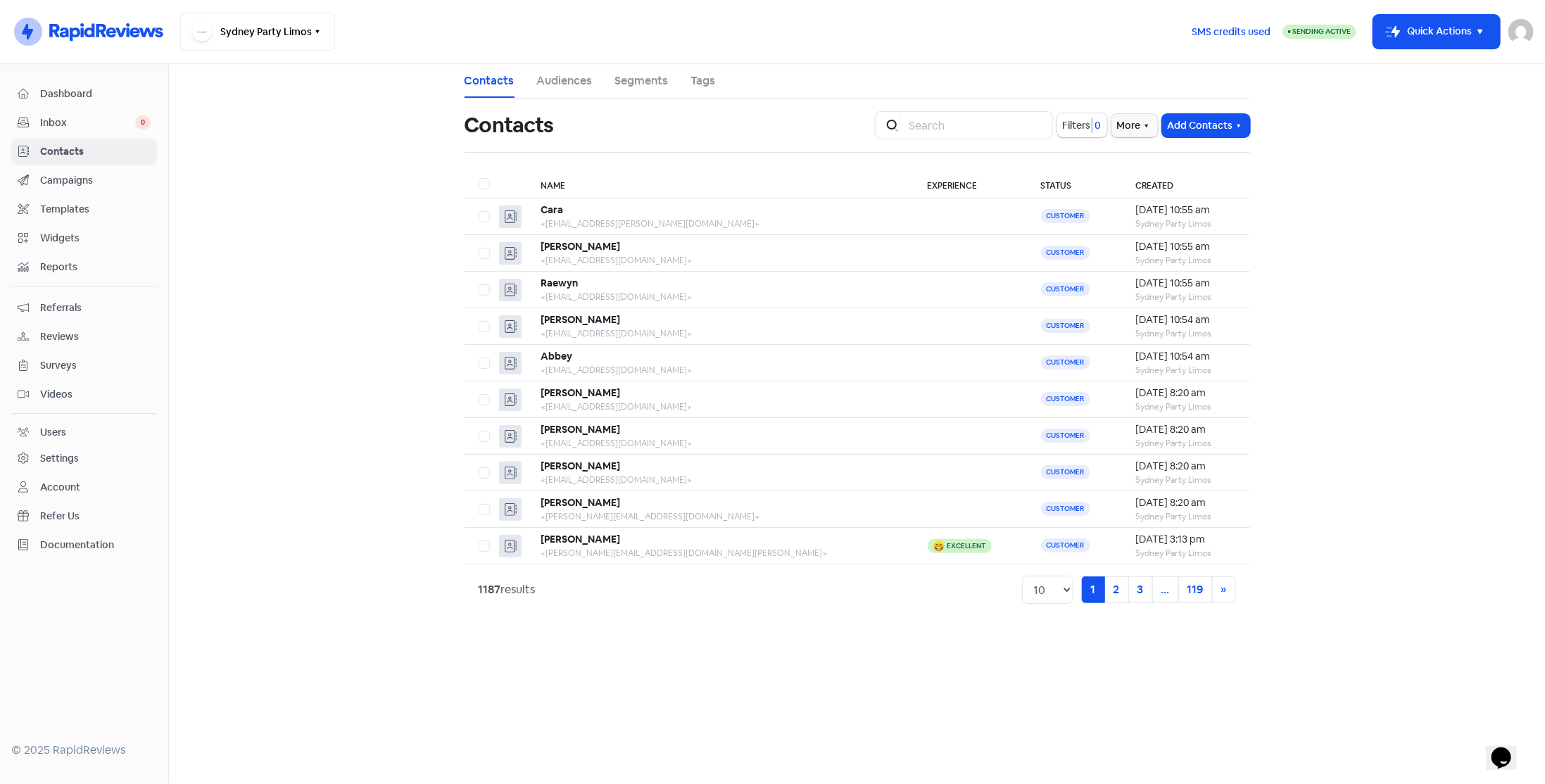
click at [86, 95] on span "Dashboard" at bounding box center [96, 94] width 111 height 15
